Goal: Transaction & Acquisition: Purchase product/service

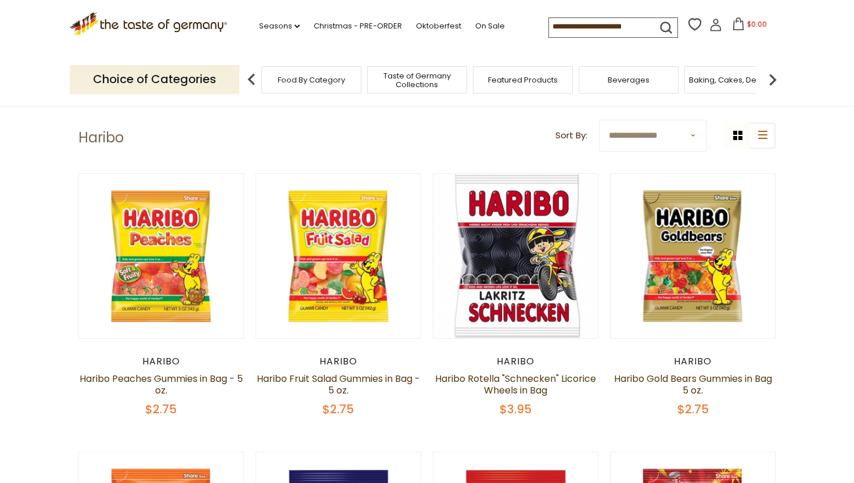
scroll to position [34, 0]
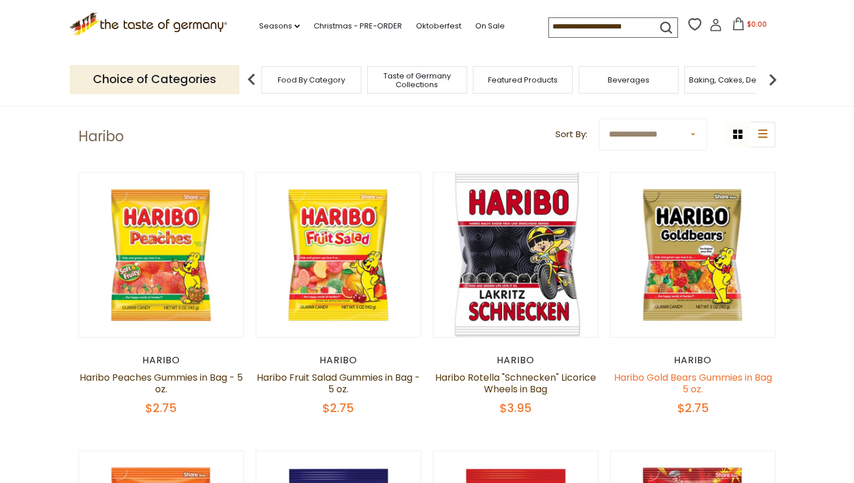
click at [660, 371] on link "Haribo Gold Bears Gummies in Bag 5 oz." at bounding box center [693, 383] width 158 height 25
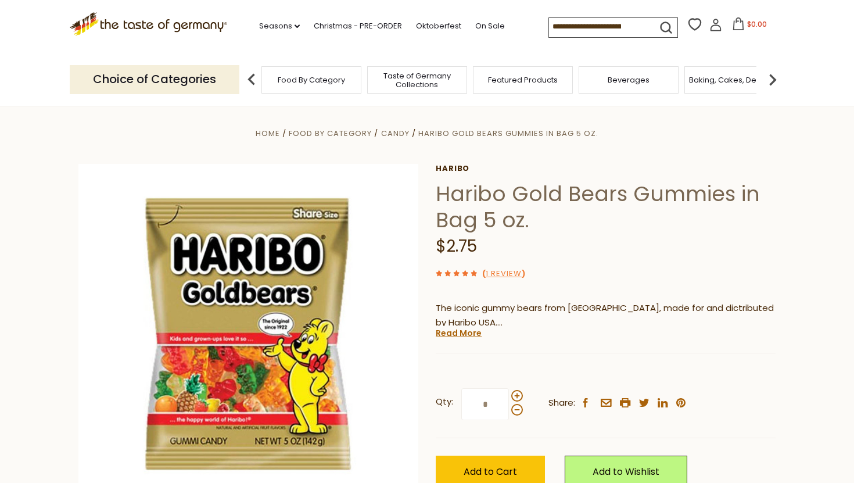
scroll to position [4, 0]
click at [453, 340] on div "Current stock: 0" at bounding box center [606, 344] width 340 height 8
click at [452, 328] on link "Read More" at bounding box center [459, 333] width 46 height 12
